Goal: Information Seeking & Learning: Learn about a topic

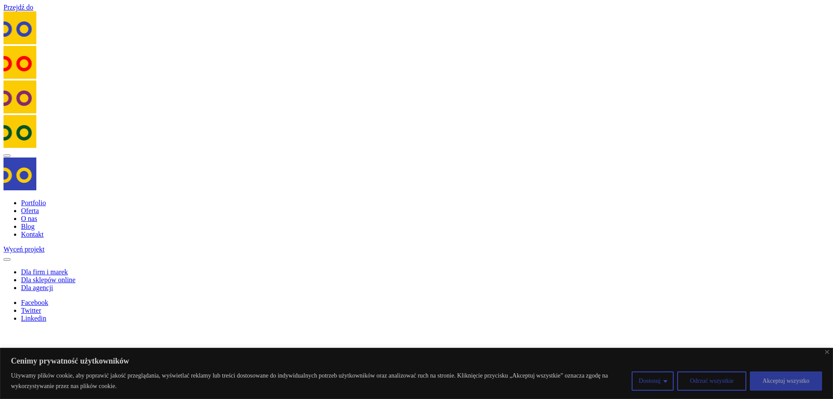
click at [778, 385] on button "Akceptuj wszystko" at bounding box center [786, 380] width 72 height 19
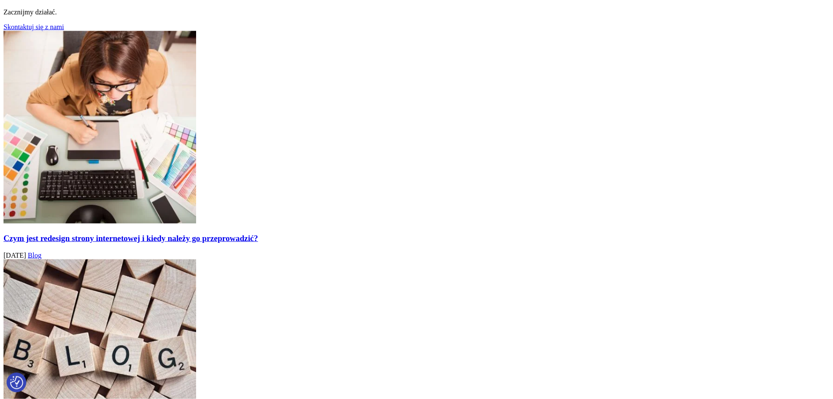
scroll to position [10470, 0]
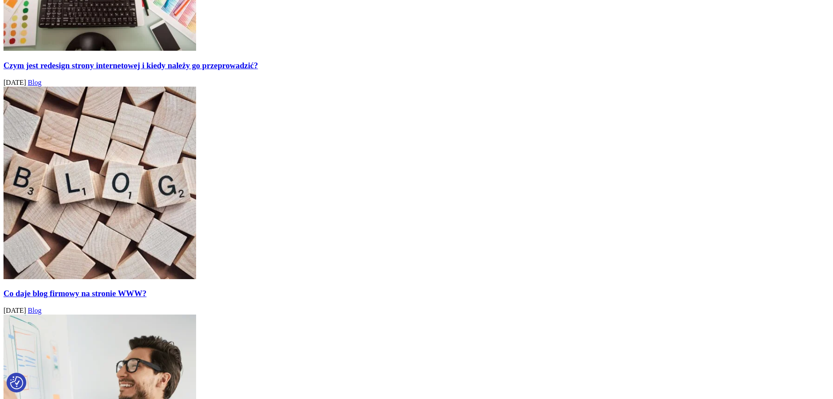
drag, startPoint x: 403, startPoint y: 252, endPoint x: 403, endPoint y: 260, distance: 7.9
click at [403, 260] on div "Co daje blog firmowy na stronie WWW? [DATE] Blog" at bounding box center [417, 201] width 826 height 228
